Goal: Go to known website: Access a specific website the user already knows

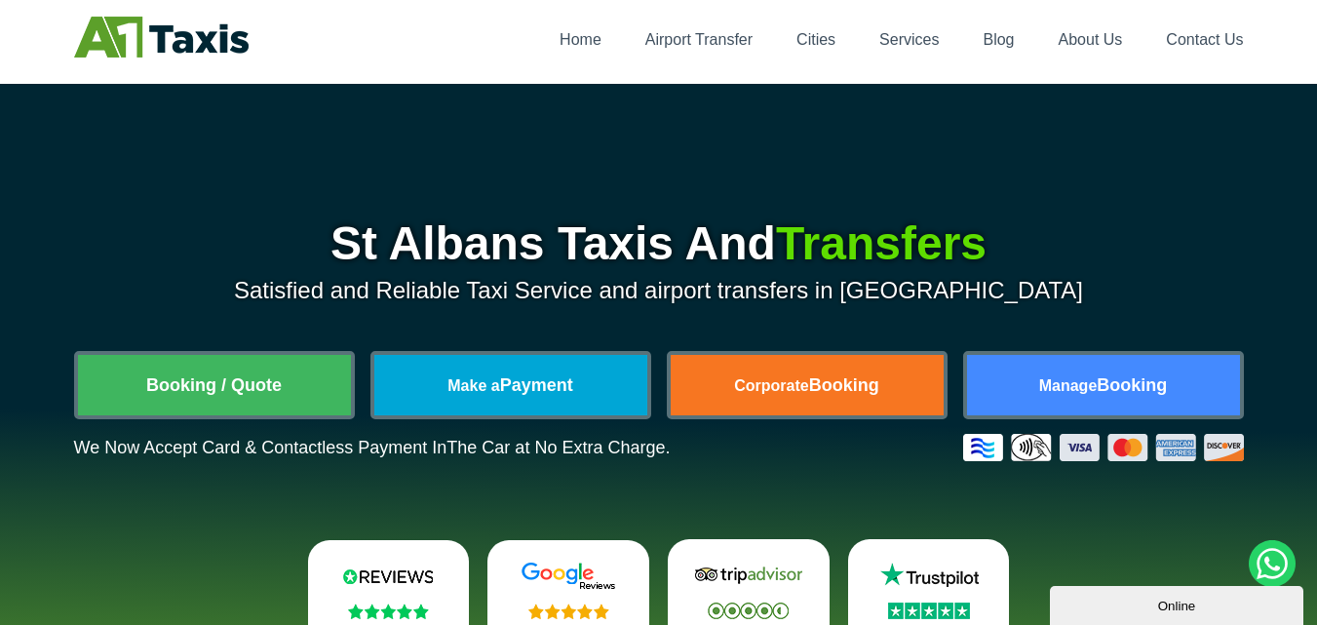
click at [929, 289] on p "Satisfied and Reliable Taxi Service and airport transfers in [GEOGRAPHIC_DATA]" at bounding box center [659, 290] width 1170 height 27
drag, startPoint x: 929, startPoint y: 289, endPoint x: 978, endPoint y: 288, distance: 49.7
click at [978, 288] on p "Satisfied and Reliable Taxi Service and airport transfers in [GEOGRAPHIC_DATA]" at bounding box center [659, 290] width 1170 height 27
copy p "St Albans"
click at [204, 185] on div "St Albans Taxis And Transfers Satisfied and Reliable Taxi Service and airport t…" at bounding box center [658, 420] width 1317 height 673
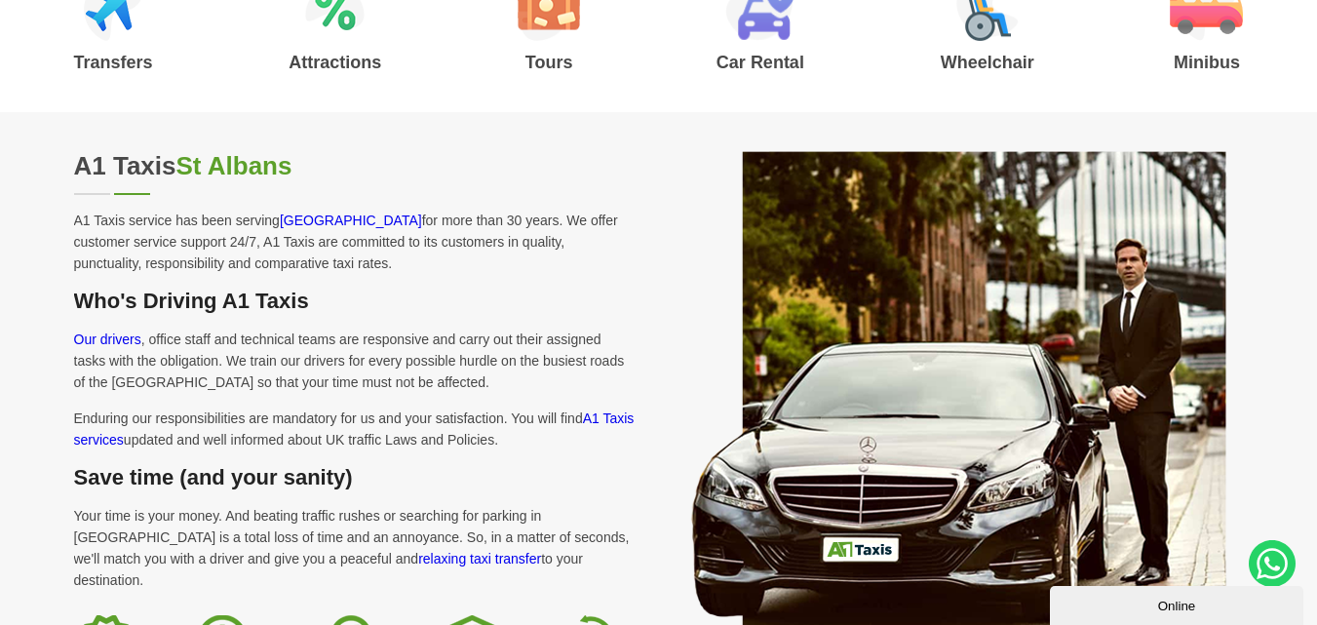
scroll to position [975, 0]
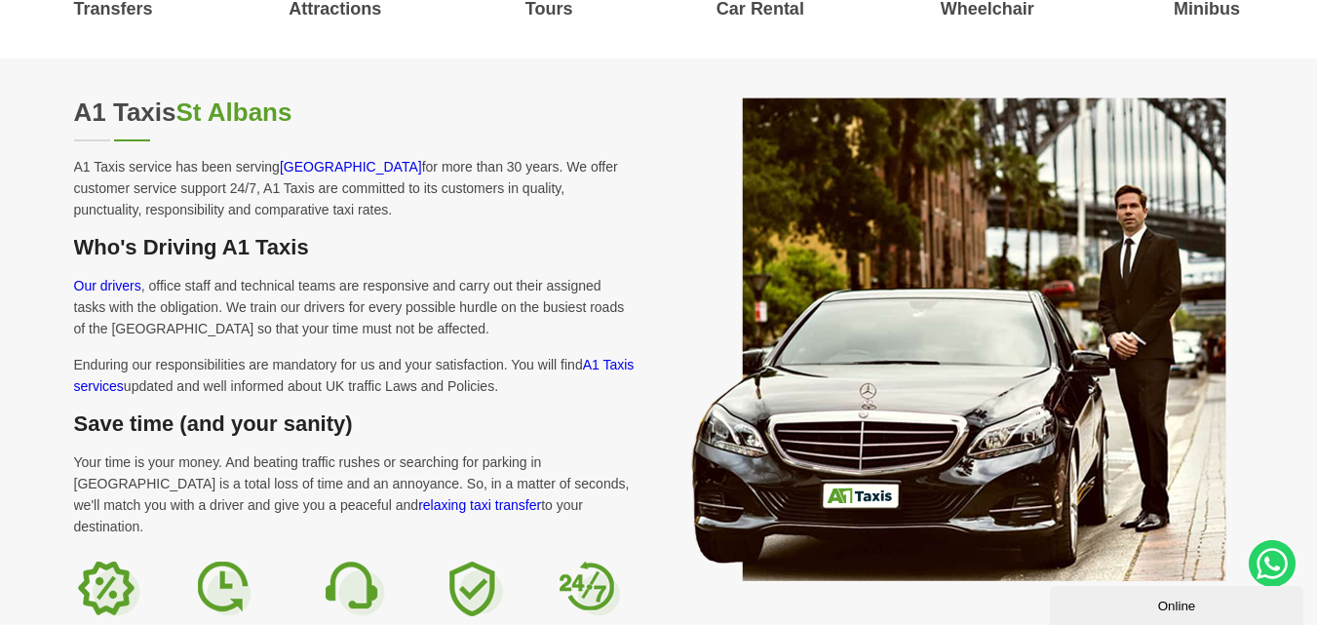
drag, startPoint x: 7, startPoint y: 180, endPoint x: 392, endPoint y: 252, distance: 391.7
click at [2, 180] on div "A1 Taxis [GEOGRAPHIC_DATA] A1 Taxis service has been serving [GEOGRAPHIC_DATA] …" at bounding box center [658, 368] width 1317 height 621
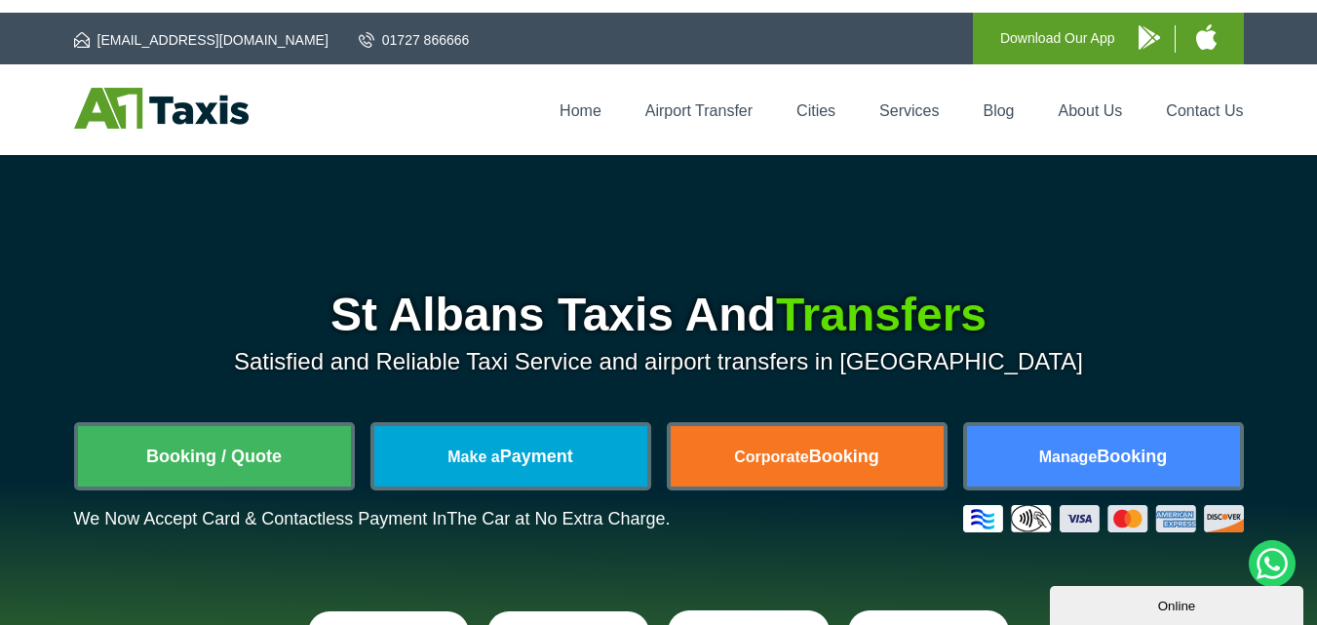
scroll to position [0, 0]
